Goal: Information Seeking & Learning: Learn about a topic

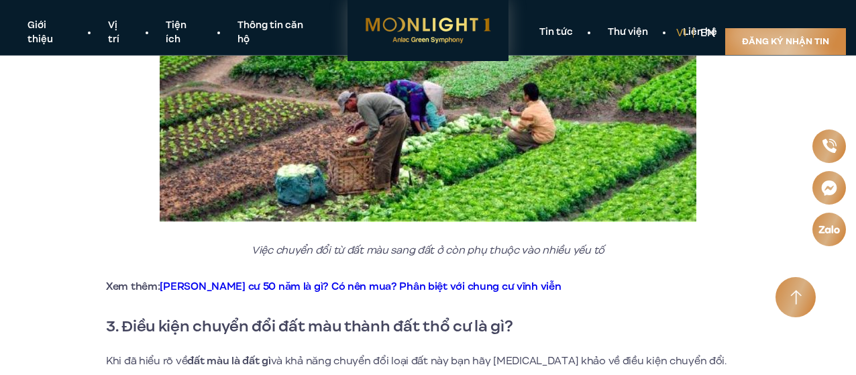
scroll to position [1140, 0]
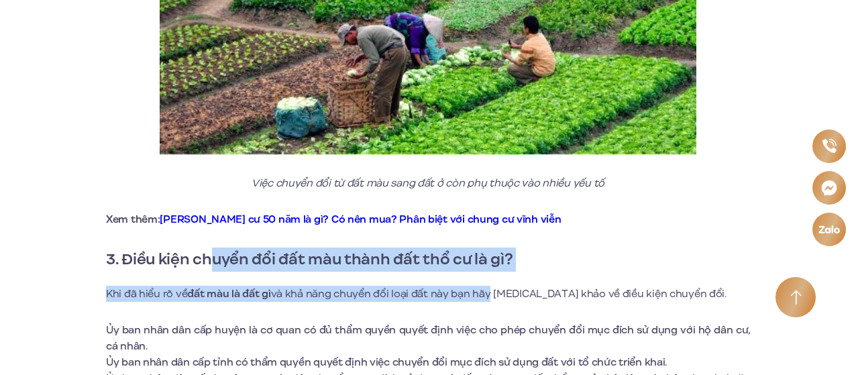
drag, startPoint x: 215, startPoint y: 264, endPoint x: 484, endPoint y: 284, distance: 269.7
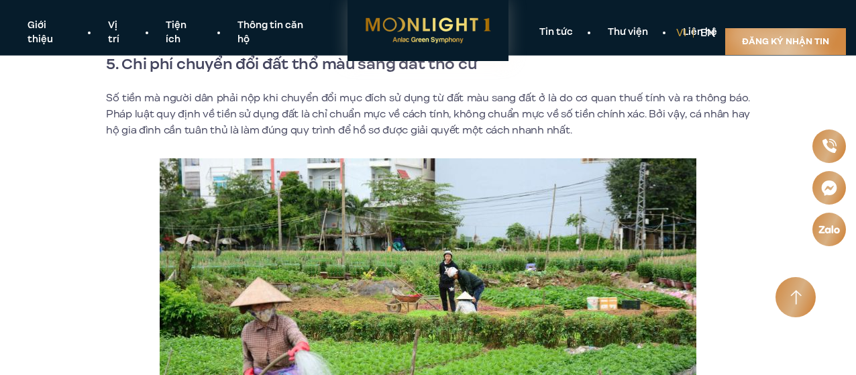
scroll to position [3219, 0]
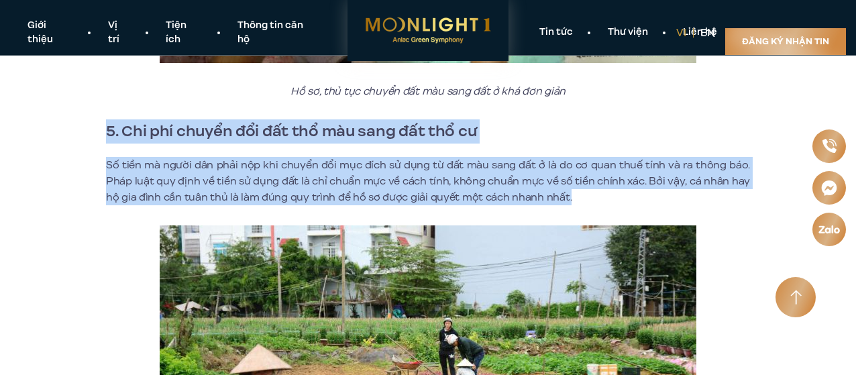
drag, startPoint x: 96, startPoint y: 130, endPoint x: 569, endPoint y: 194, distance: 477.1
click at [569, 194] on p "Số tiền mà người dân phải nộp khi chuyển đổi mục đích sử dụng từ đất màu sang đ…" at bounding box center [428, 181] width 644 height 48
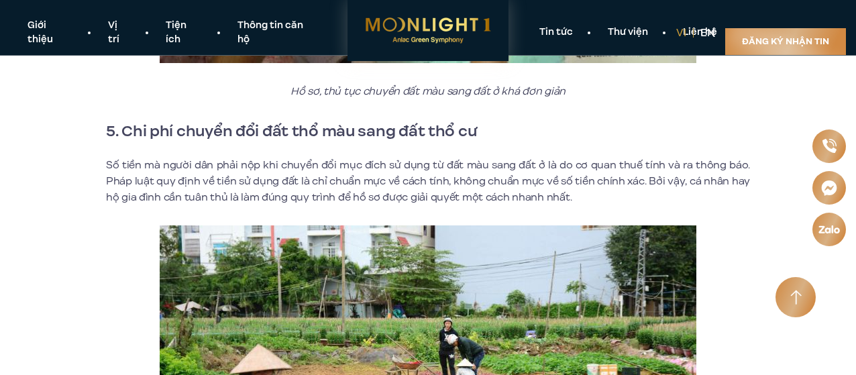
click at [574, 194] on p "Số tiền mà người dân phải nộp khi chuyển đổi mục đích sử dụng từ đất màu sang đ…" at bounding box center [428, 181] width 644 height 48
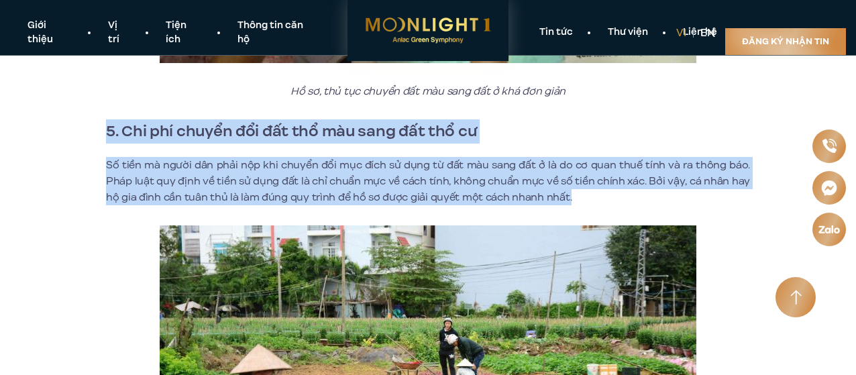
drag, startPoint x: 576, startPoint y: 199, endPoint x: 105, endPoint y: 126, distance: 477.0
